Goal: Information Seeking & Learning: Learn about a topic

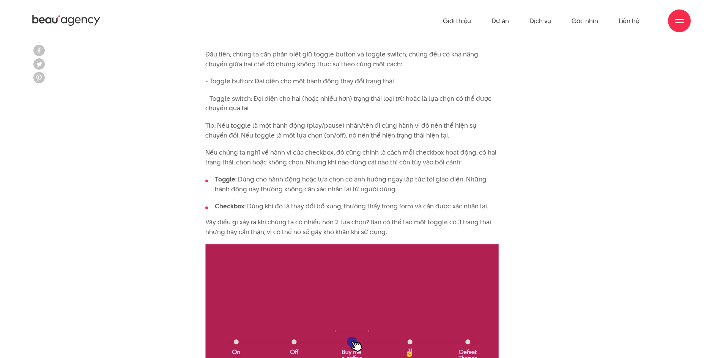
scroll to position [1328, 0]
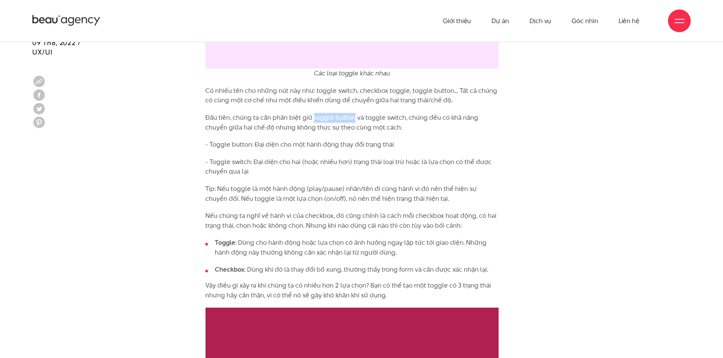
drag, startPoint x: 352, startPoint y: 117, endPoint x: 312, endPoint y: 119, distance: 40.2
click at [312, 119] on p "Đầu tiên, chúng ta cần phân biệt giữ toggle button và toggle switch, chúng đều …" at bounding box center [351, 122] width 293 height 19
click at [401, 144] on p "- Toggle button: Đại diện cho một hành động thay đổi trạng thái" at bounding box center [351, 145] width 293 height 10
drag, startPoint x: 352, startPoint y: 118, endPoint x: 313, endPoint y: 117, distance: 39.1
click at [313, 117] on p "Đầu tiên, chúng ta cần phân biệt giữ toggle button và toggle switch, chúng đều …" at bounding box center [351, 122] width 293 height 19
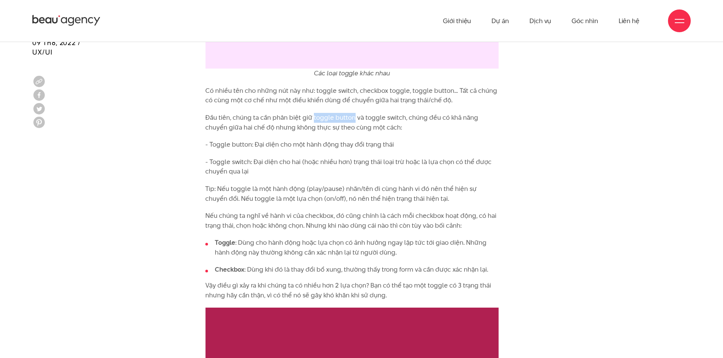
copy p "toggle button"
drag, startPoint x: 363, startPoint y: 119, endPoint x: 400, endPoint y: 118, distance: 37.2
click at [400, 118] on p "Đầu tiên, chúng ta cần phân biệt giữ toggle button và toggle switch, chúng đều …" at bounding box center [351, 122] width 293 height 19
copy p "toggle switch"
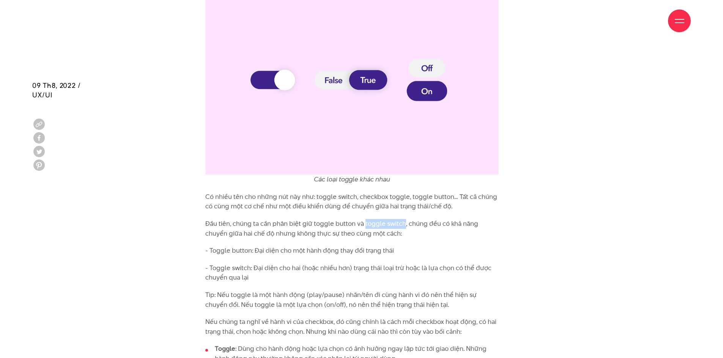
scroll to position [1264, 0]
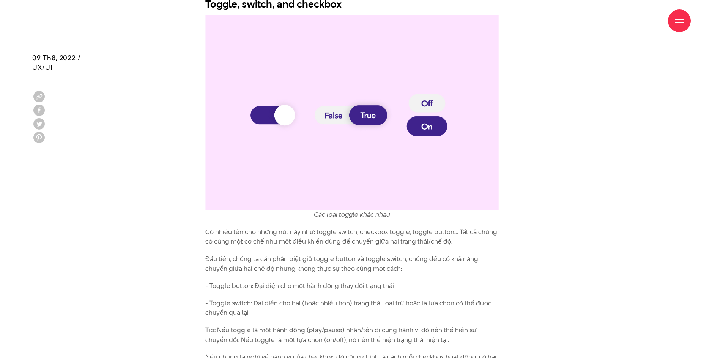
scroll to position [1201, 0]
